Goal: Task Accomplishment & Management: Complete application form

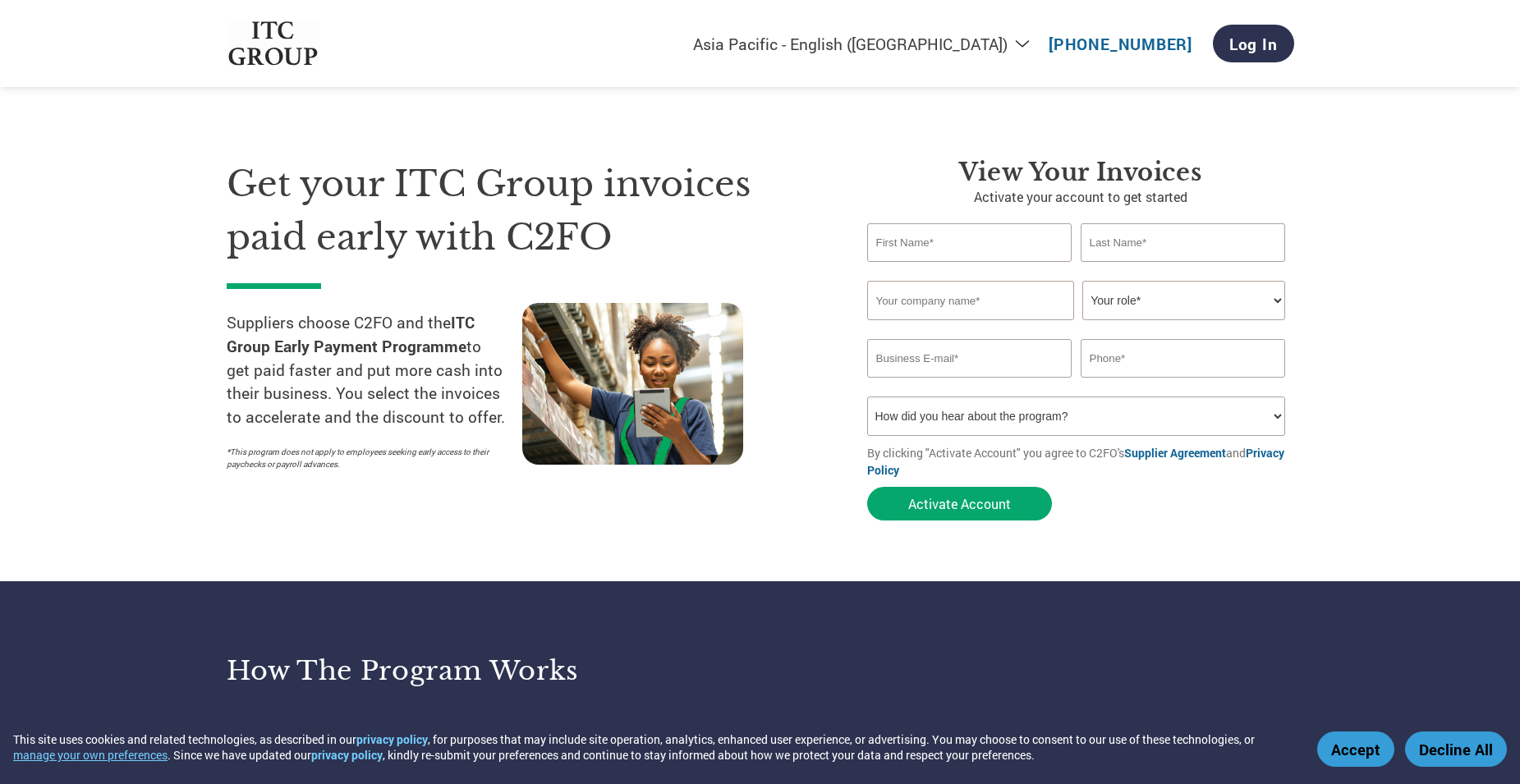
select select "en-IN"
click at [1273, 418] on select "How did you hear about the program? Received a letter Email Social Media Online…" at bounding box center [1076, 416] width 419 height 40
select select "Email"
click at [867, 397] on select "How did you hear about the program? Received a letter Email Social Media Online…" at bounding box center [1076, 416] width 419 height 40
click at [947, 245] on input "text" at bounding box center [970, 242] width 205 height 39
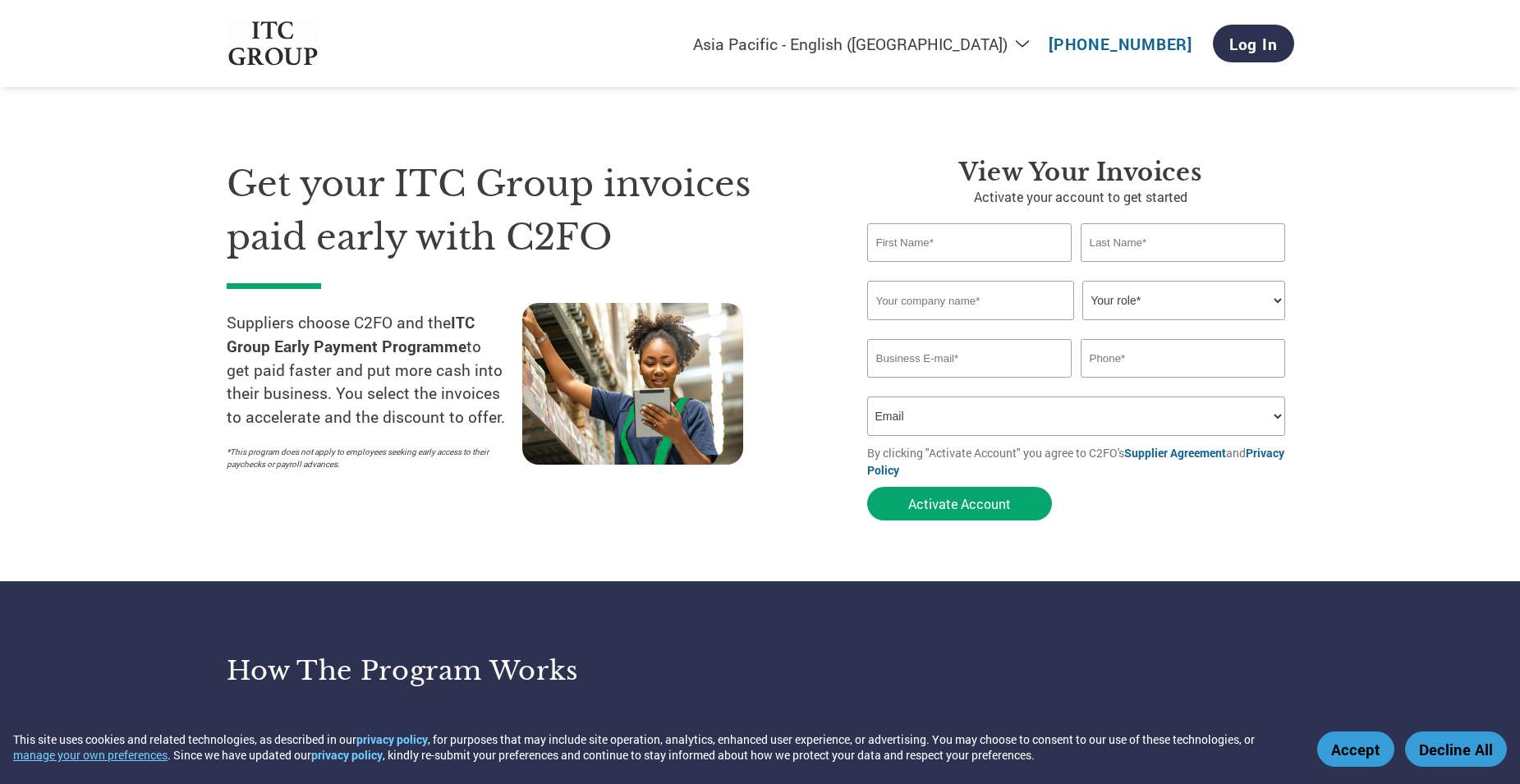
type input "Kapil"
type input "Muni"
type input "[EMAIL_ADDRESS][DOMAIN_NAME]"
click at [960, 306] on input "text" at bounding box center [970, 301] width 207 height 40
type input "b"
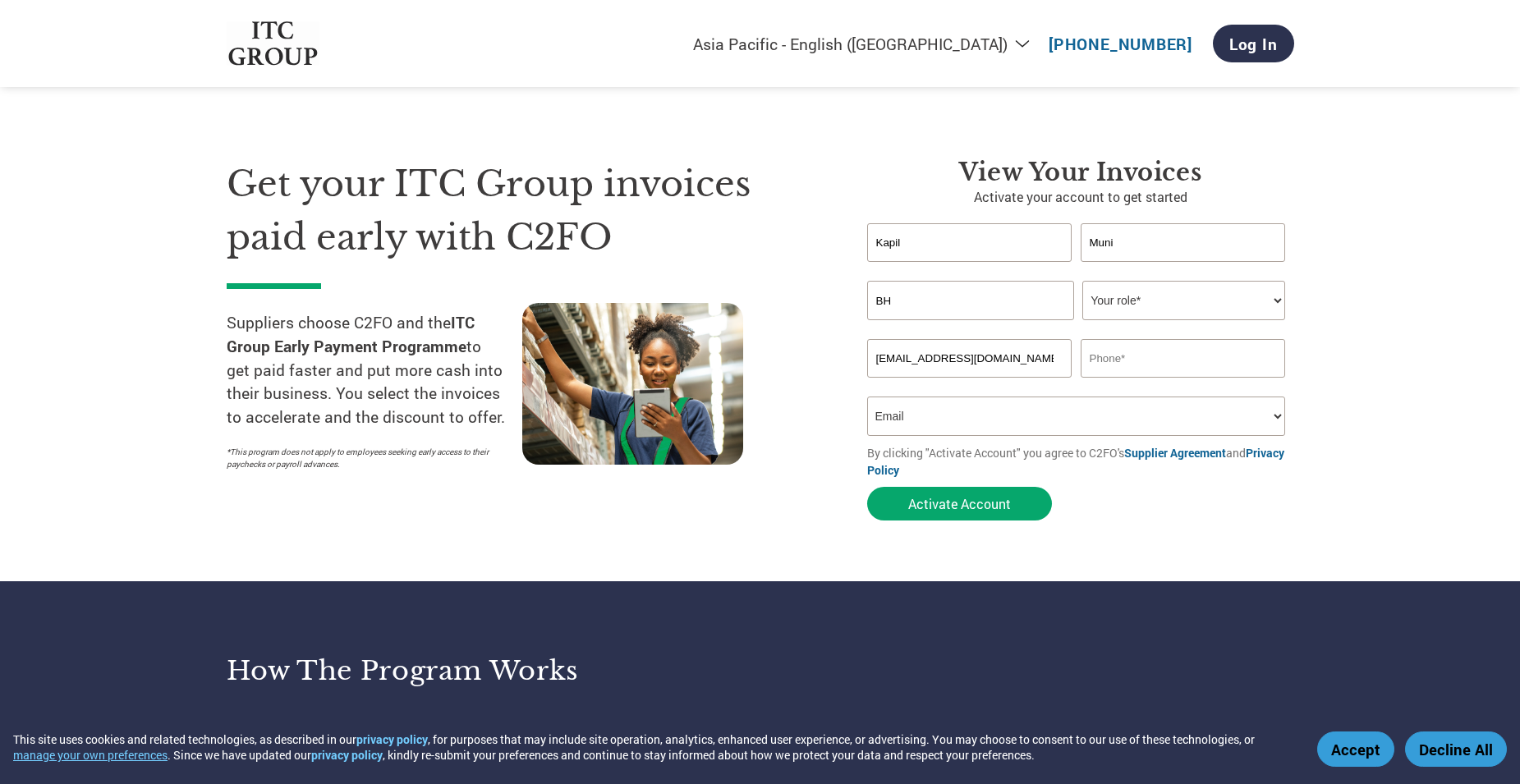
type input "B"
click at [1055, 294] on input "BN SUGARS ([PERSON_NAME] SUGARS)" at bounding box center [970, 301] width 207 height 40
drag, startPoint x: 944, startPoint y: 299, endPoint x: 1085, endPoint y: 300, distance: 141.0
click at [1085, 300] on div "BN SUGARS ([PERSON_NAME]) Your role* CFO Controller Credit Manager Finance Dire…" at bounding box center [1080, 301] width 427 height 40
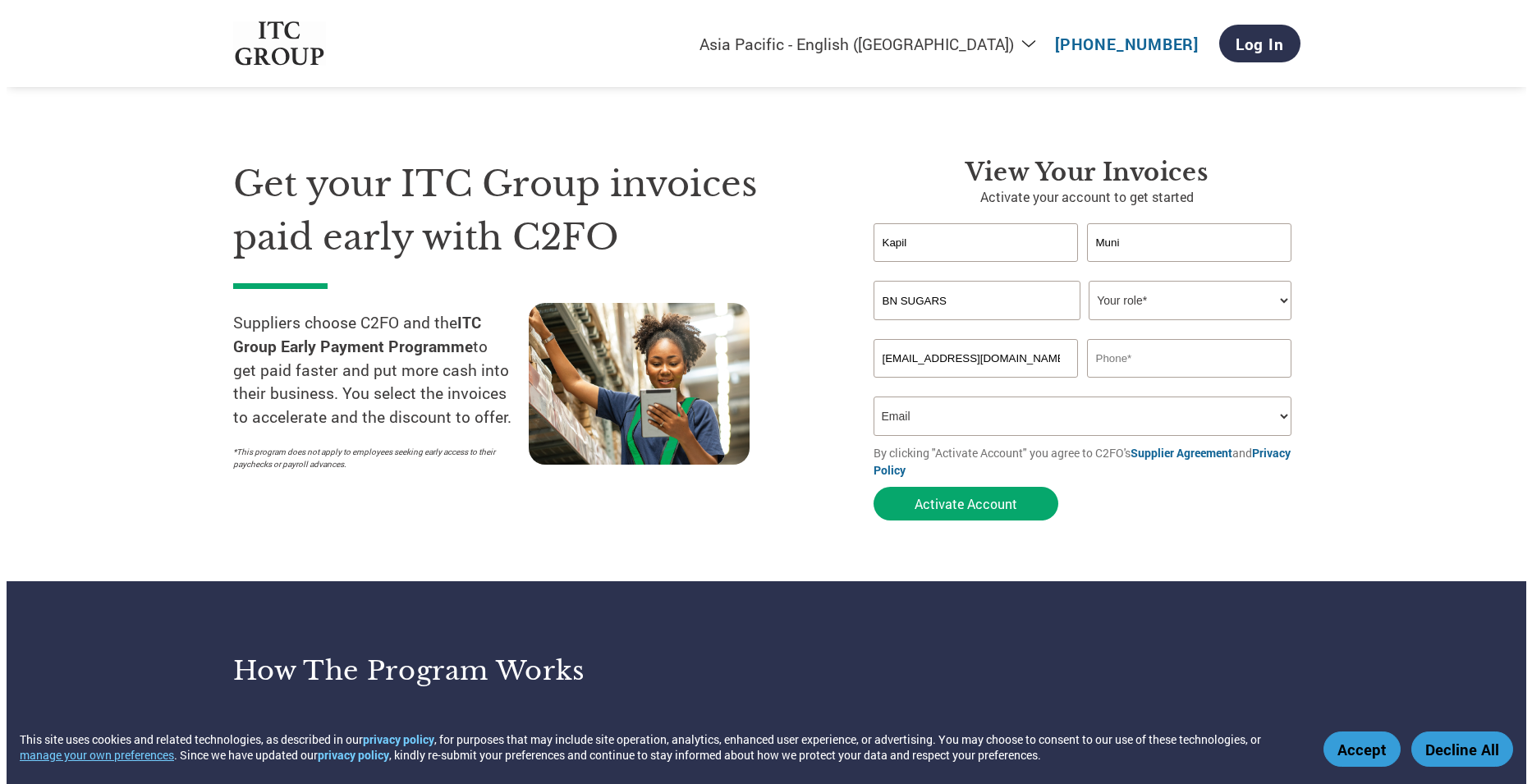
scroll to position [0, 0]
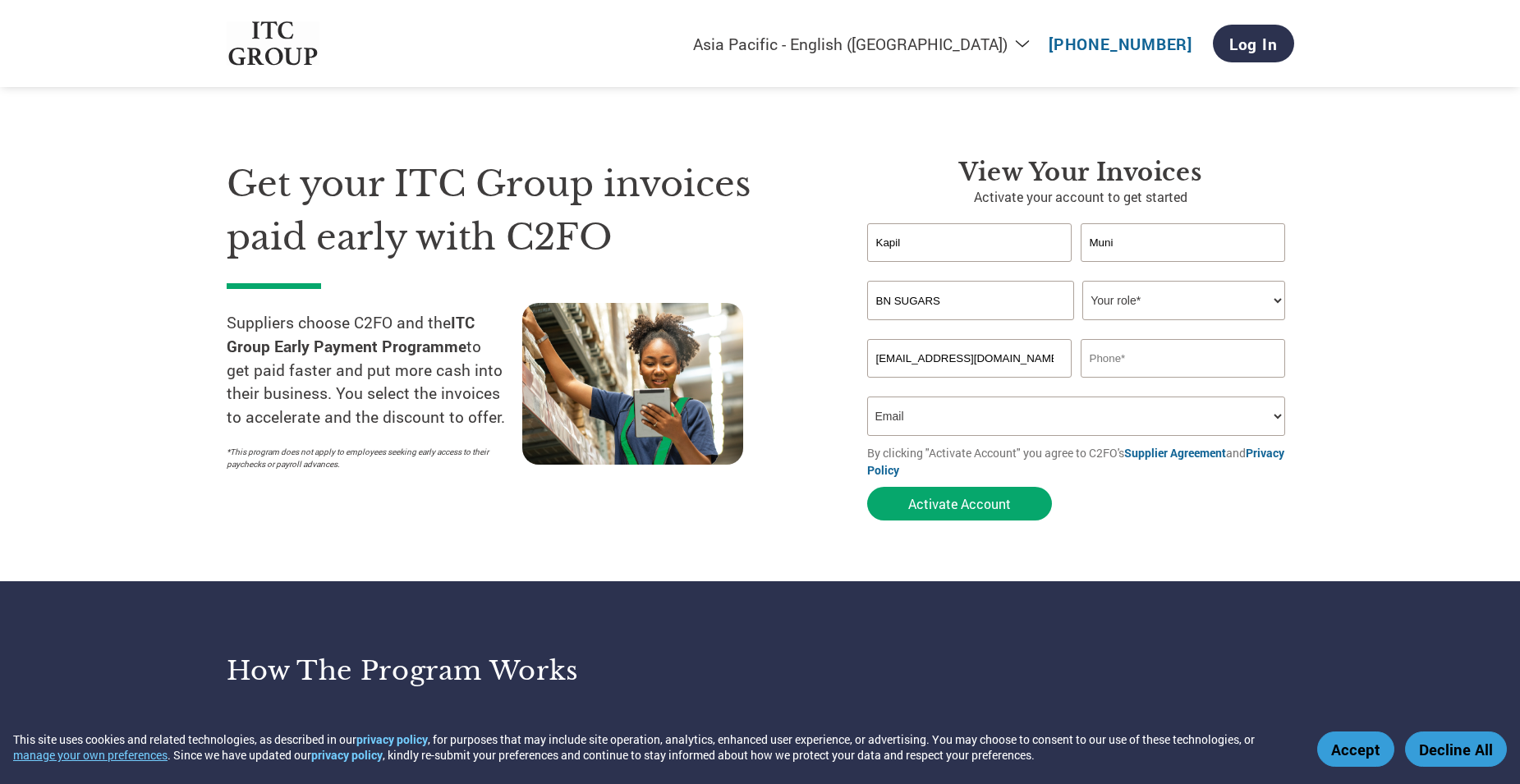
type input "BN SUGARS"
click at [1131, 297] on select "Your role* CFO Controller Credit Manager Finance Director Treasurer CEO Preside…" at bounding box center [1184, 301] width 203 height 40
select select "OWNER_FOUNDER"
click at [1083, 281] on select "Your role* CFO Controller Credit Manager Finance Director Treasurer CEO Preside…" at bounding box center [1184, 301] width 203 height 40
click at [1126, 348] on input "text" at bounding box center [1184, 358] width 205 height 39
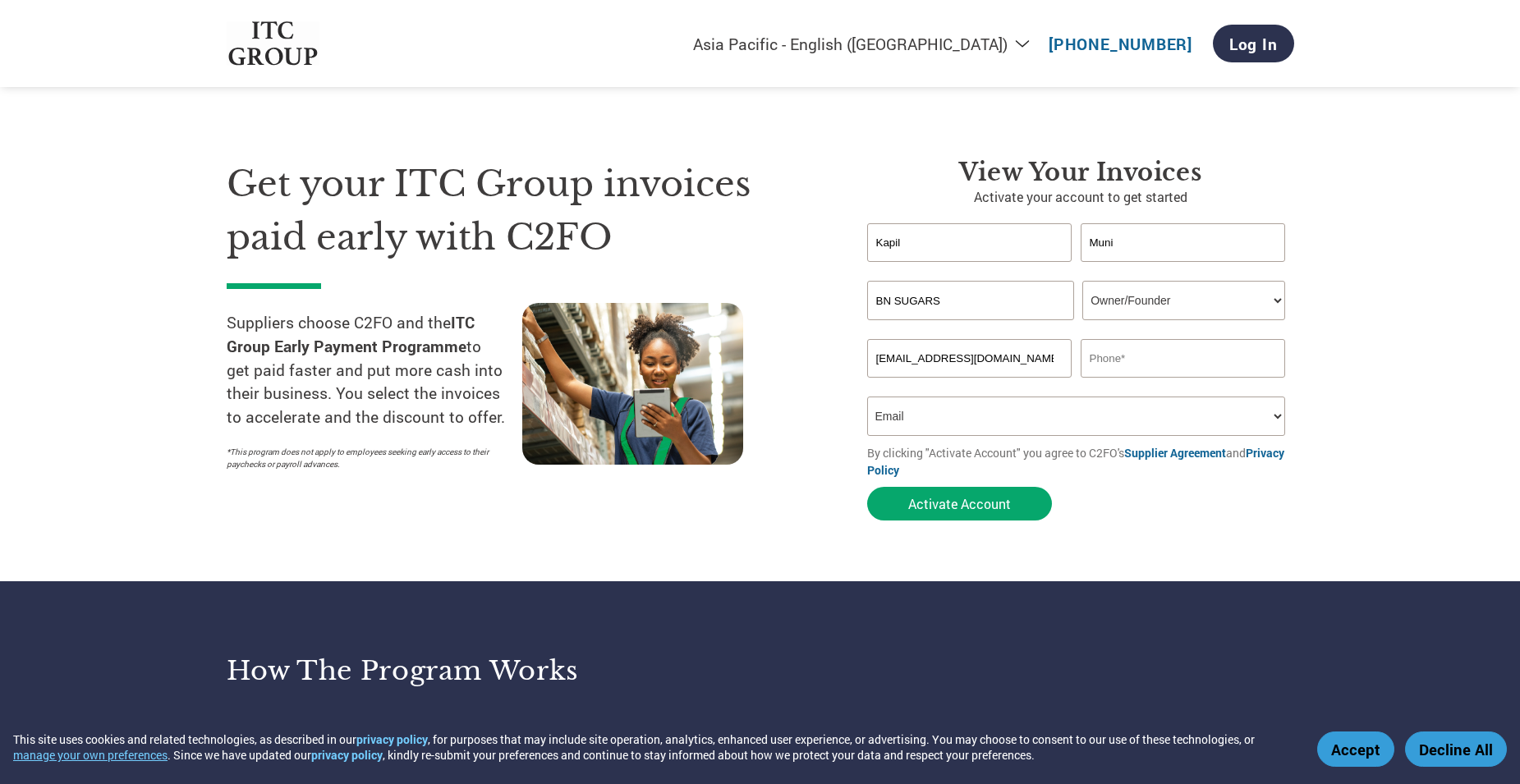
type input "9"
type input "8755522224"
drag, startPoint x: 912, startPoint y: 244, endPoint x: 863, endPoint y: 244, distance: 49.0
click at [863, 244] on div "View your invoices Activate your account to get started [PERSON_NAME] Invalid f…" at bounding box center [1068, 343] width 452 height 371
type input "a"
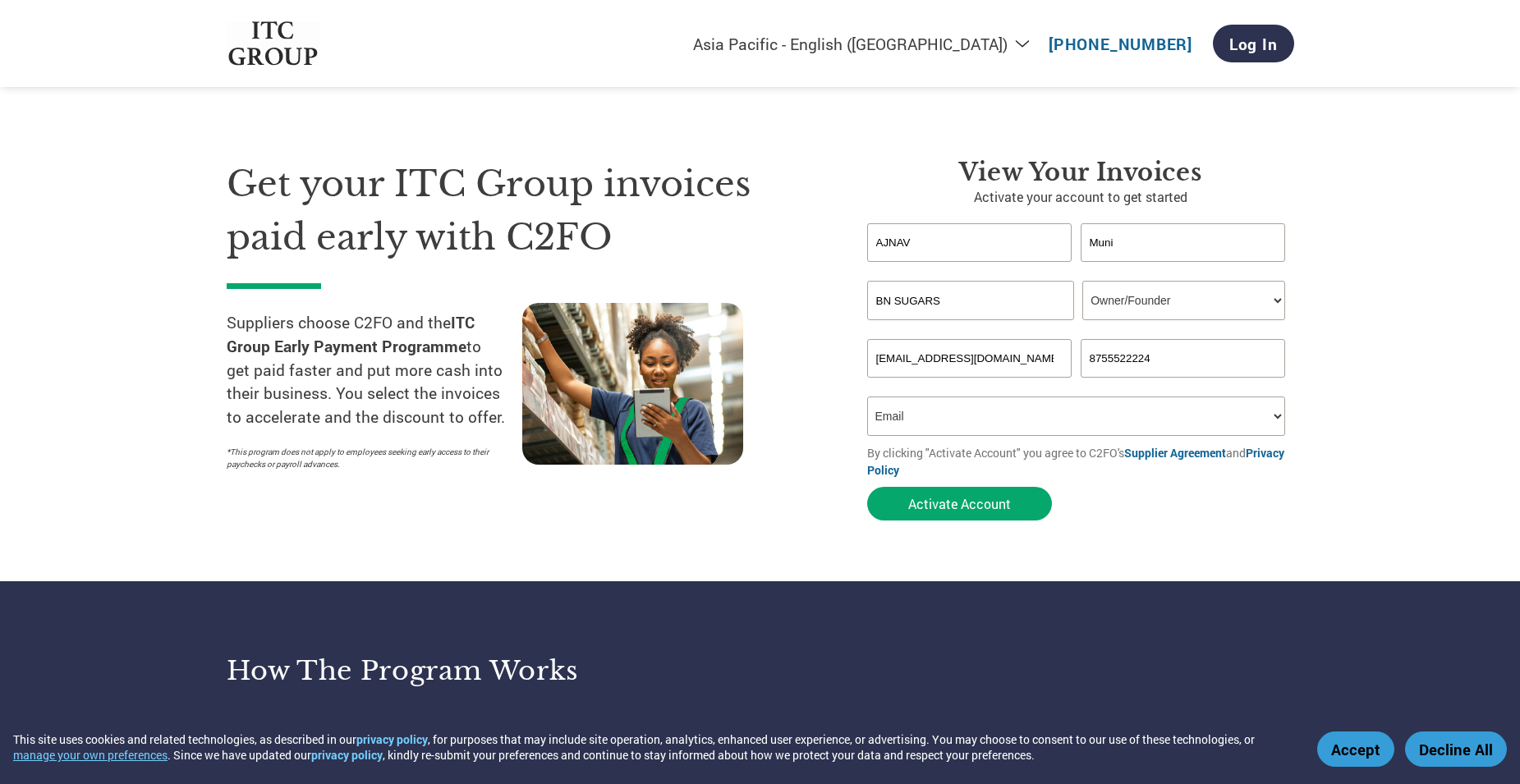
type input "AJNAV"
type input "DHAWAN"
click at [1194, 302] on select "Your role* CFO Controller Credit Manager Finance Director Treasurer CEO Preside…" at bounding box center [1184, 301] width 203 height 40
click at [1083, 281] on select "Your role* CFO Controller Credit Manager Finance Director Treasurer CEO Preside…" at bounding box center [1184, 301] width 203 height 40
click at [1043, 411] on select "How did you hear about the program? Received a letter Email Social Media Online…" at bounding box center [1076, 416] width 419 height 40
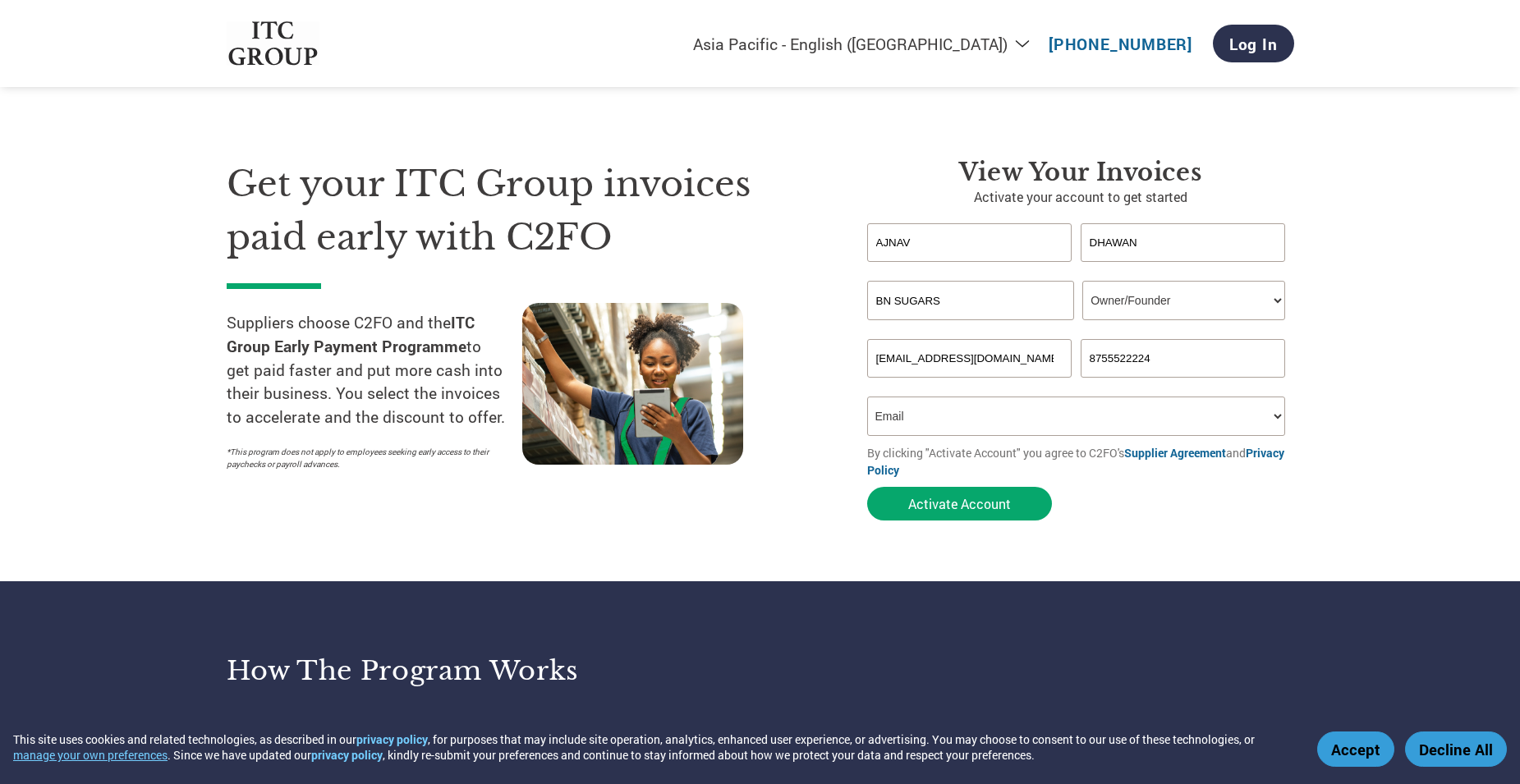
click at [867, 397] on select "How did you hear about the program? Received a letter Email Social Media Online…" at bounding box center [1076, 416] width 419 height 40
click at [908, 508] on button "Activate Account" at bounding box center [960, 503] width 185 height 34
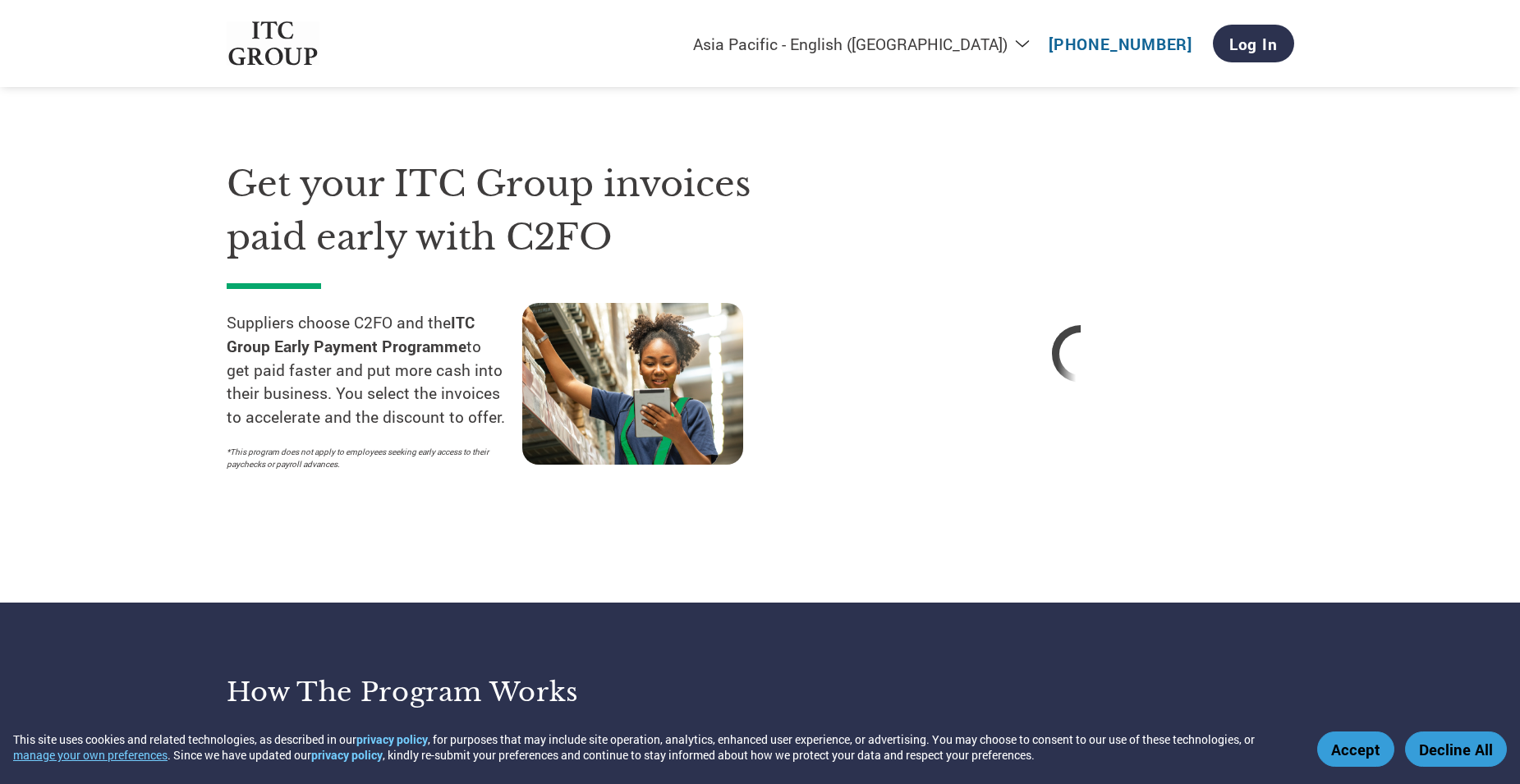
select select "en-IN"
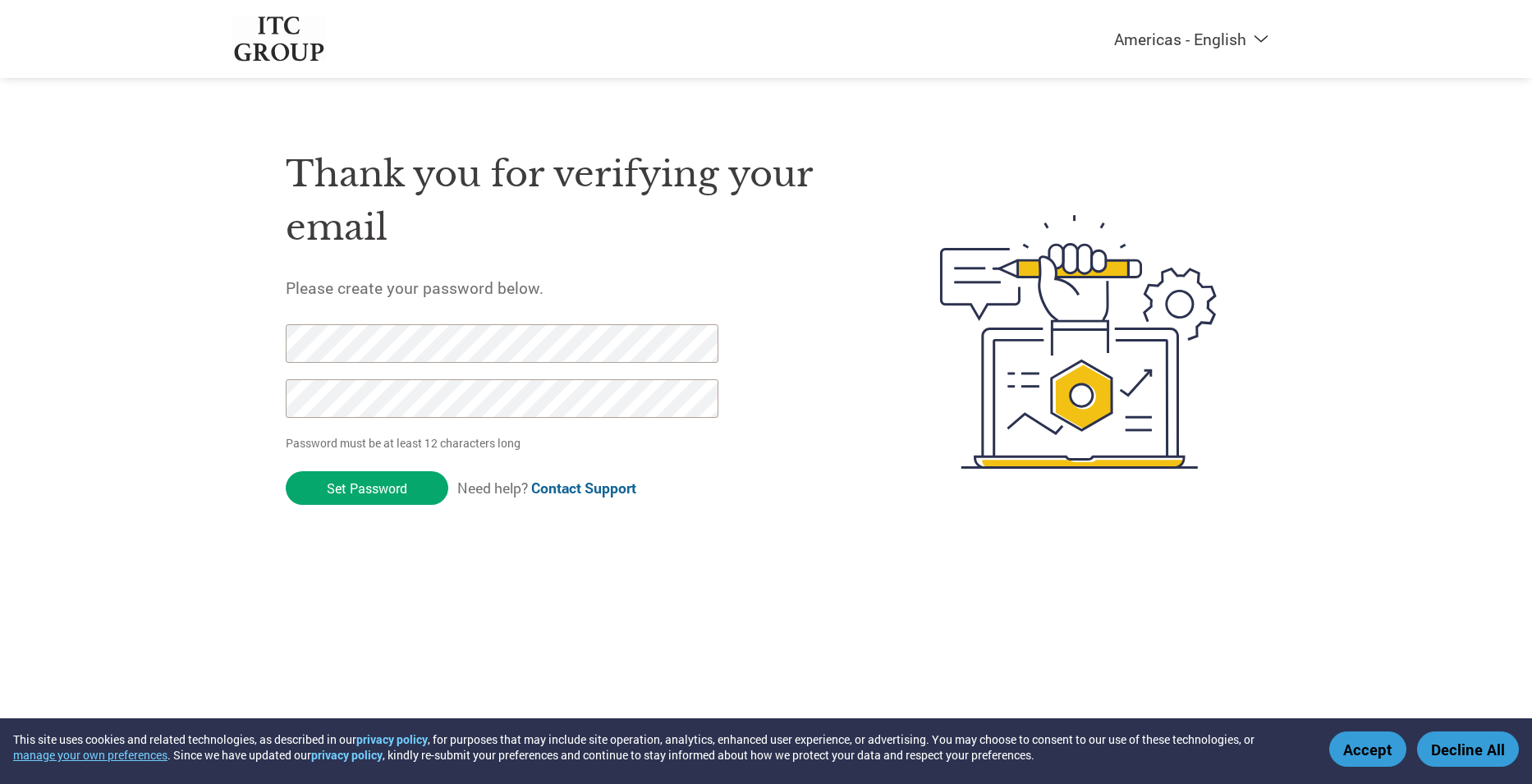
select select "en-[GEOGRAPHIC_DATA]"
click at [745, 293] on h5 "Please create your password below." at bounding box center [574, 287] width 577 height 21
drag, startPoint x: 350, startPoint y: 486, endPoint x: 280, endPoint y: 344, distance: 158.3
click at [280, 344] on div "Thank you for verifying your email Please create your password below. Password …" at bounding box center [766, 342] width 1068 height 435
click at [269, 338] on div "Thank you for verifying your email Please create your password below. Password …" at bounding box center [766, 342] width 1068 height 435
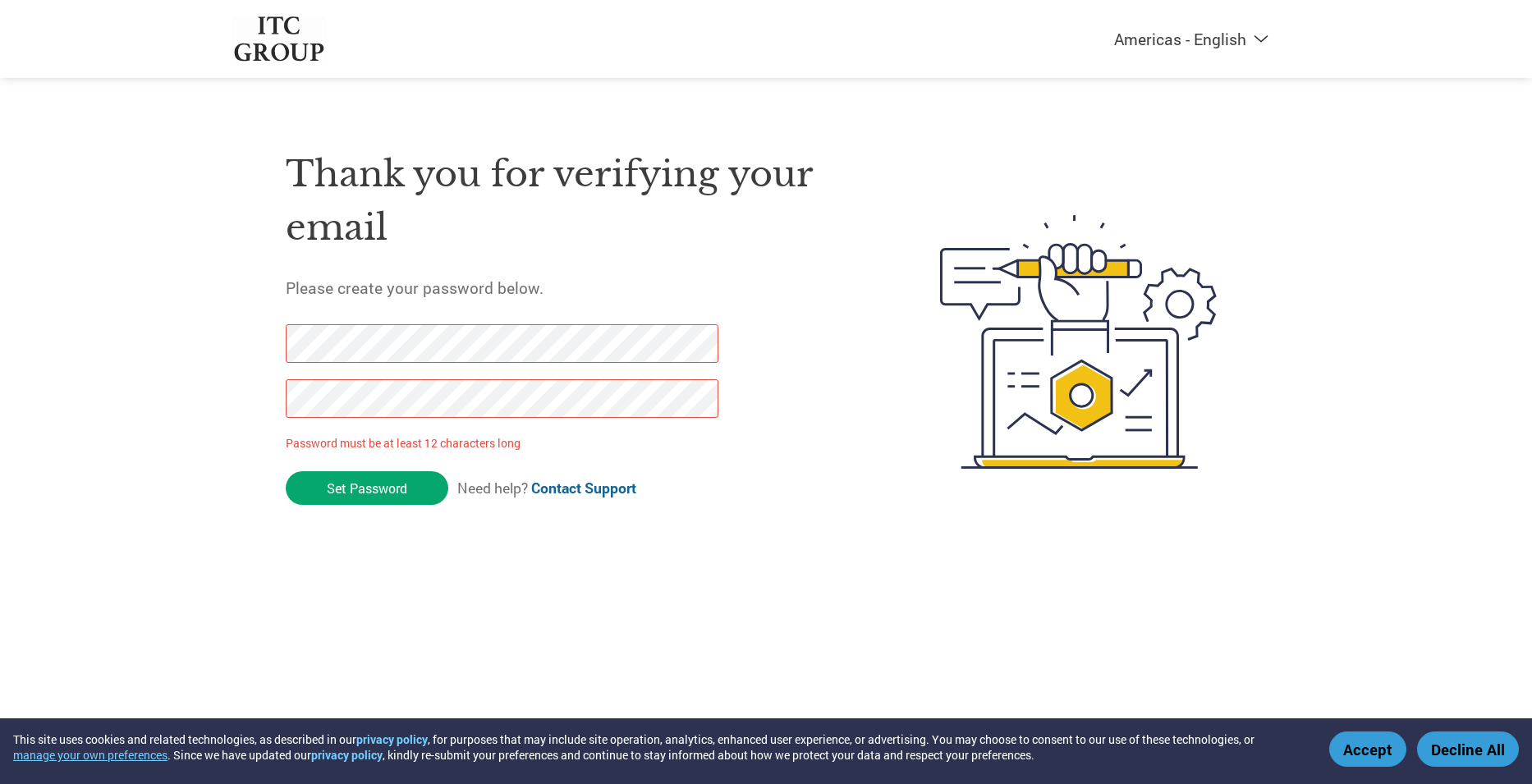
click at [245, 399] on div "Thank you for verifying your email Please create your password below. Password …" at bounding box center [766, 342] width 1068 height 435
click at [331, 500] on input "Set Password" at bounding box center [367, 487] width 163 height 34
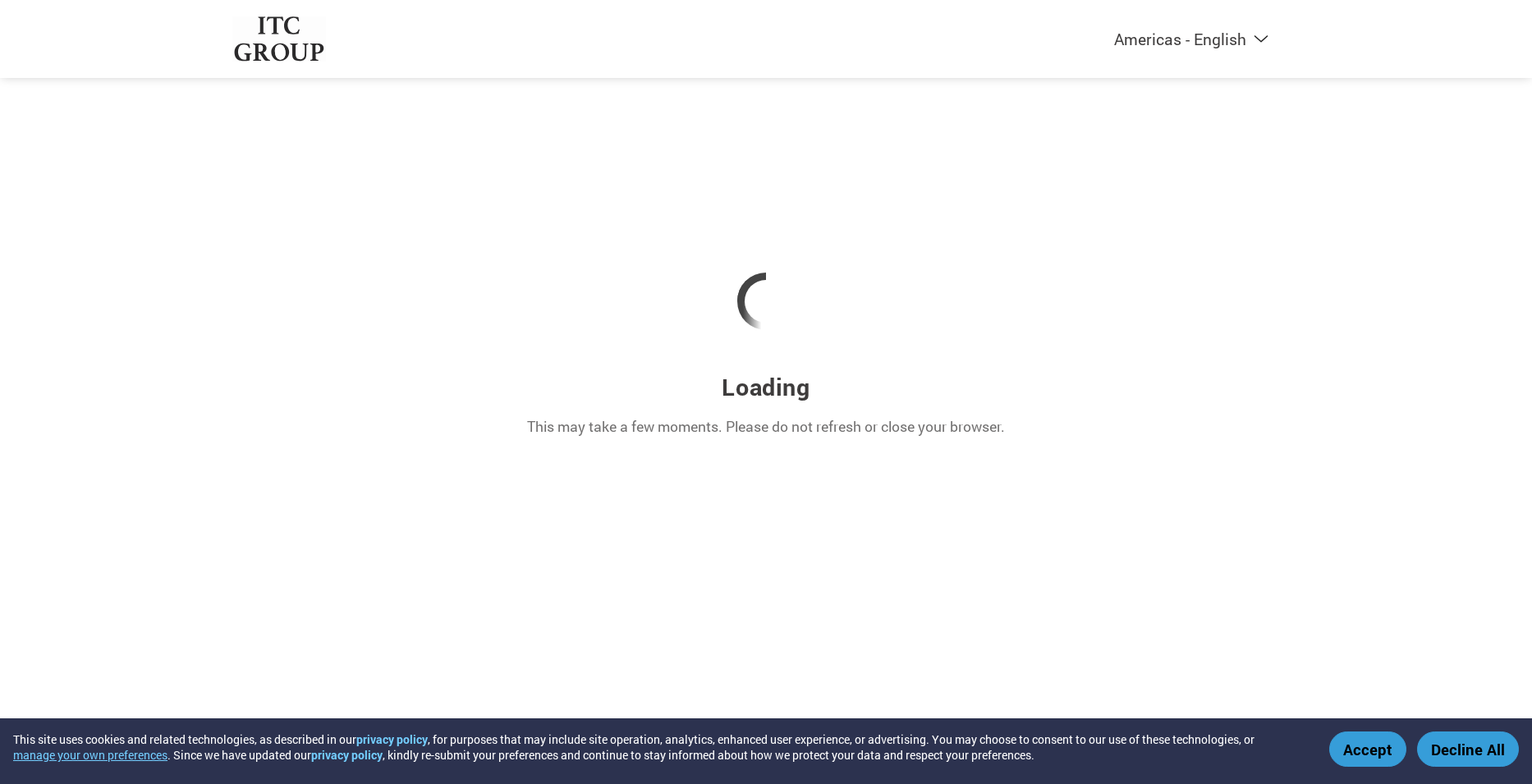
click at [1373, 742] on button "Accept" at bounding box center [1368, 748] width 77 height 36
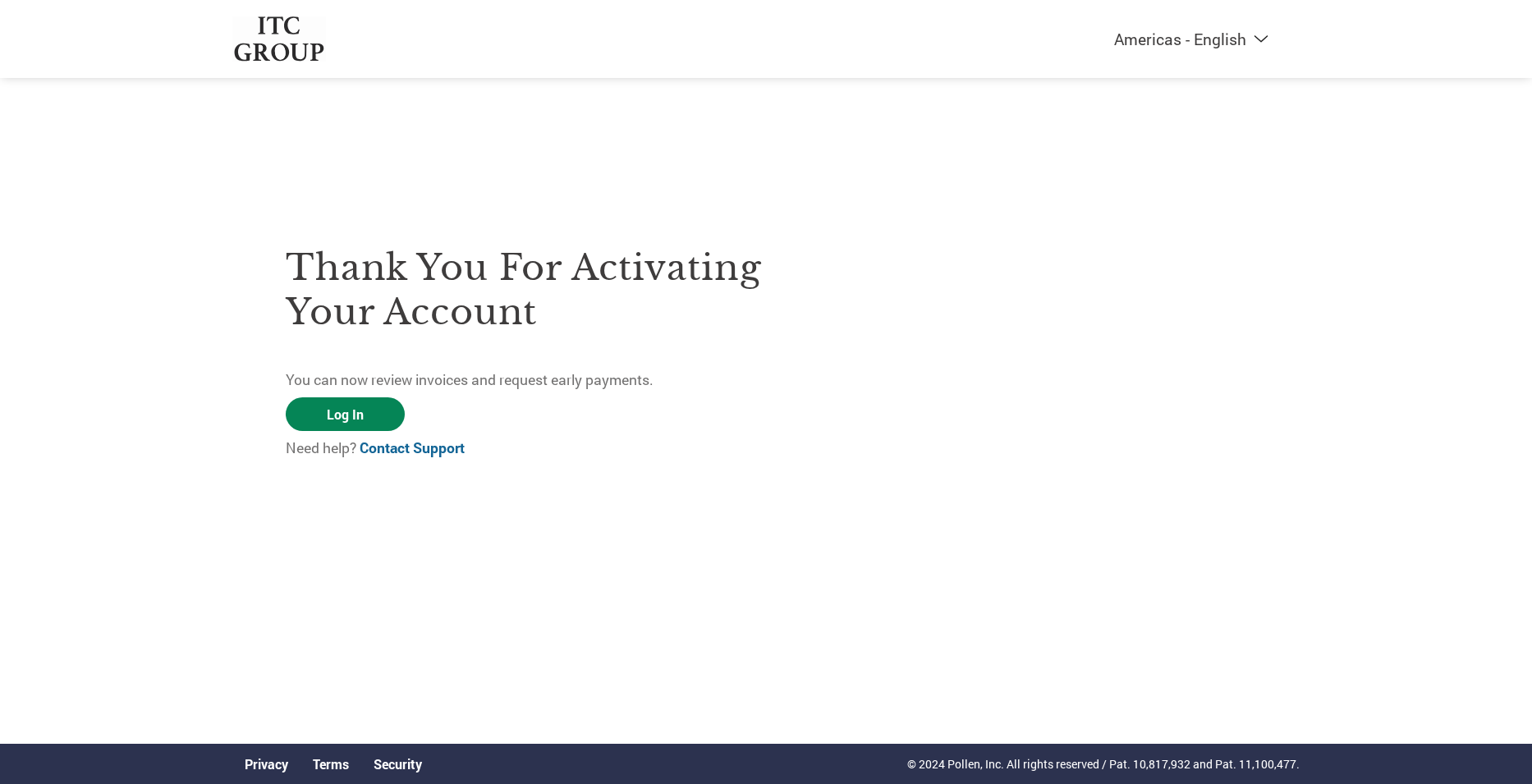
click at [341, 417] on link "Log In" at bounding box center [345, 414] width 119 height 34
